Goal: Information Seeking & Learning: Learn about a topic

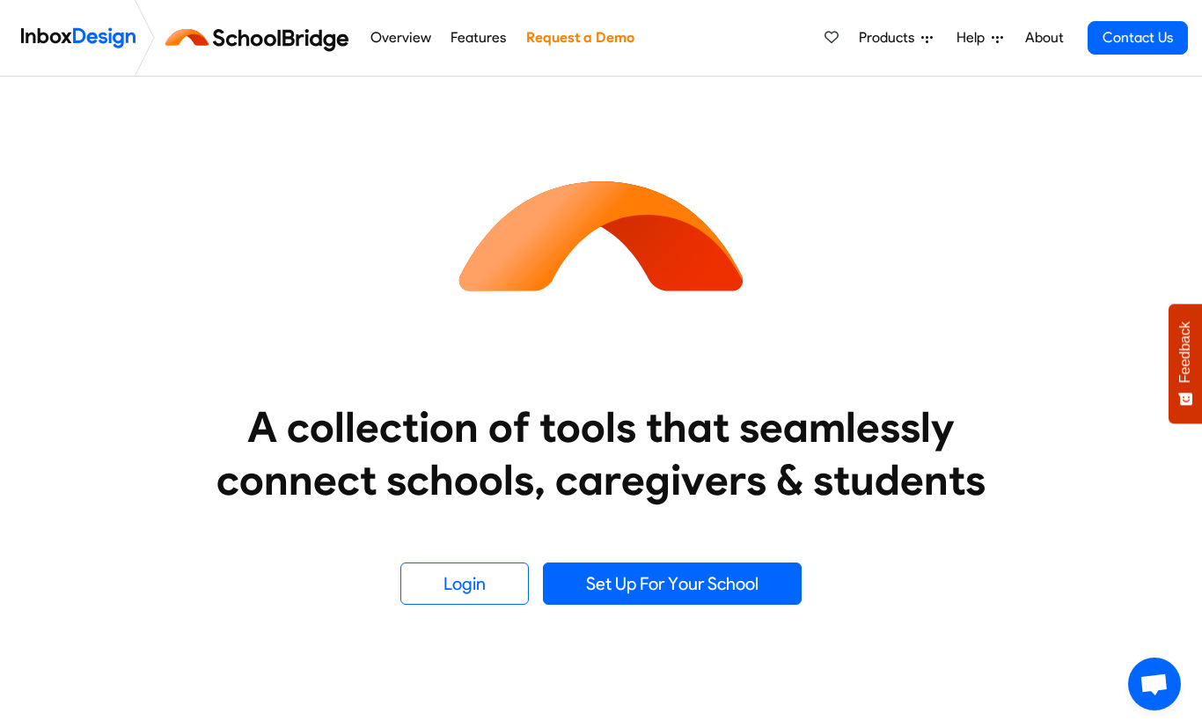
click at [716, 603] on link "Set Up For Your School" at bounding box center [672, 583] width 259 height 42
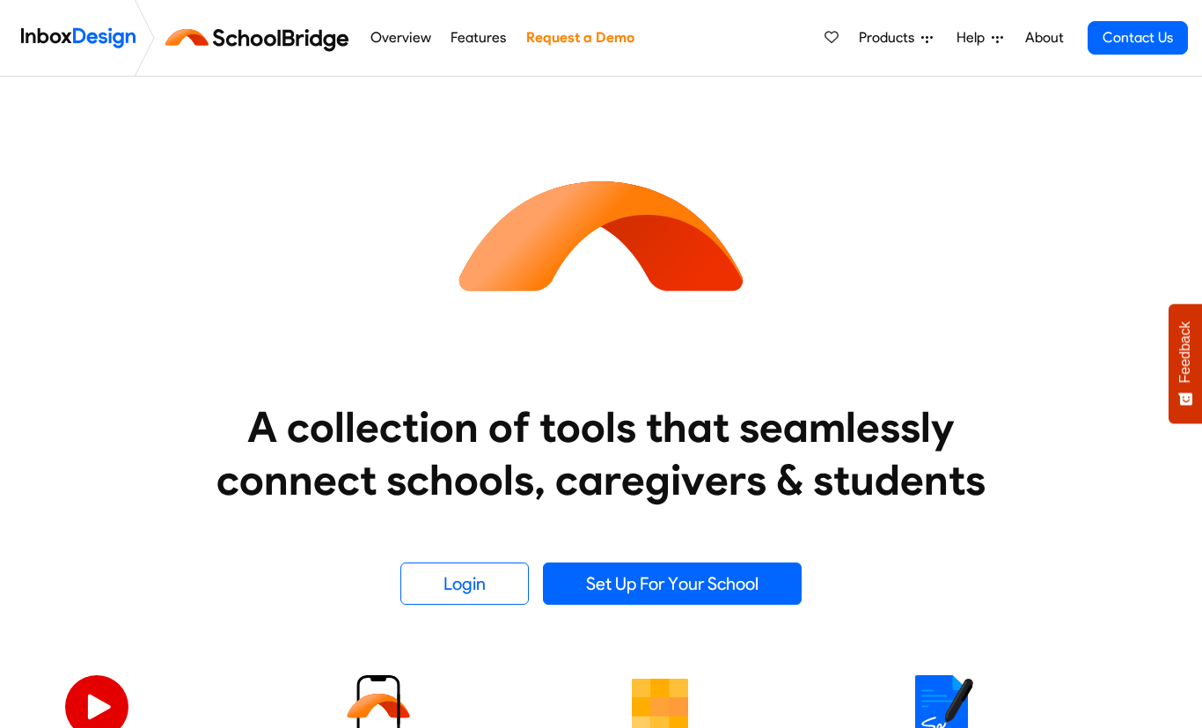
click at [464, 506] on div "A collection of tools that seamlessly connect schools, caregivers & students Lo…" at bounding box center [601, 341] width 1126 height 528
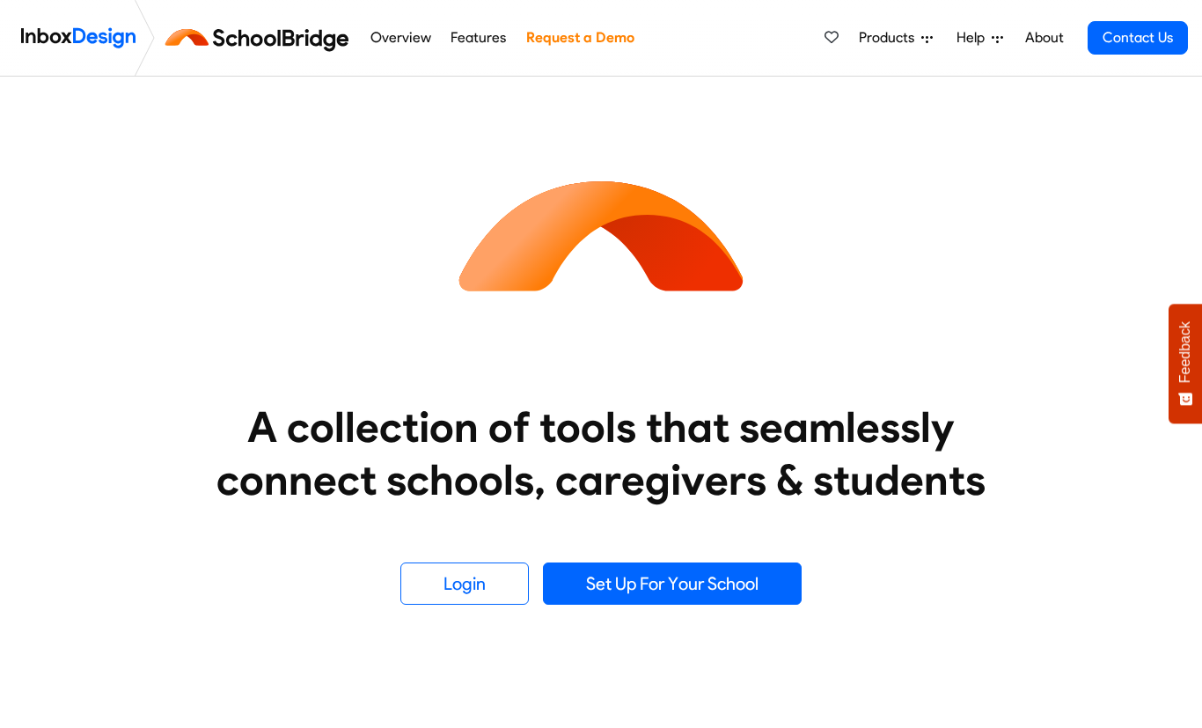
click at [479, 587] on link "Login" at bounding box center [464, 583] width 128 height 42
